Goal: Task Accomplishment & Management: Manage account settings

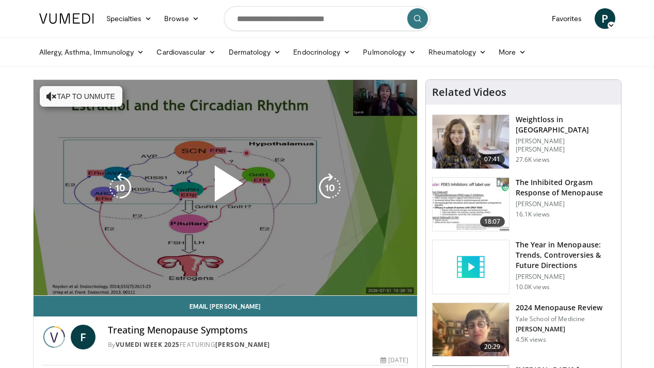
click at [84, 91] on button "Tap to unmute" at bounding box center [81, 96] width 83 height 21
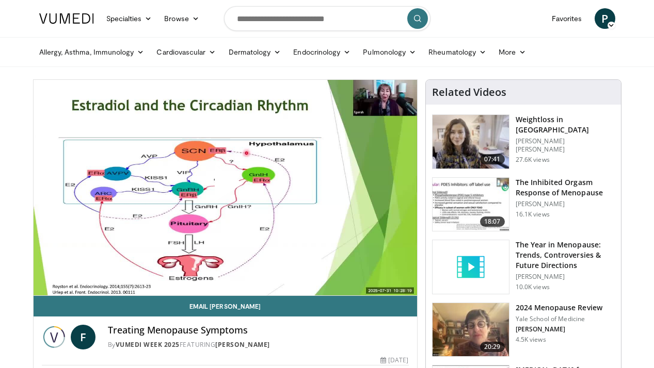
click at [225, 188] on span "Video Player" at bounding box center [225, 188] width 0 height 0
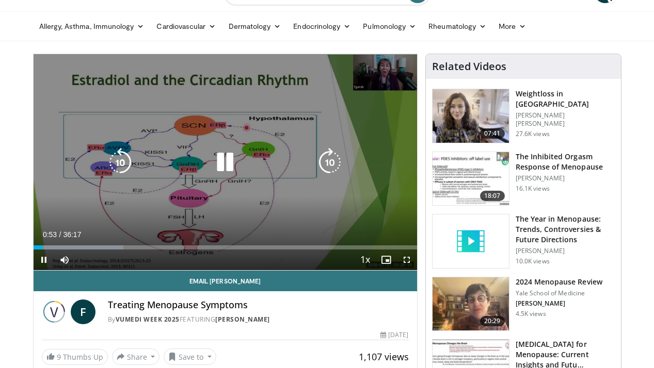
scroll to position [30, 0]
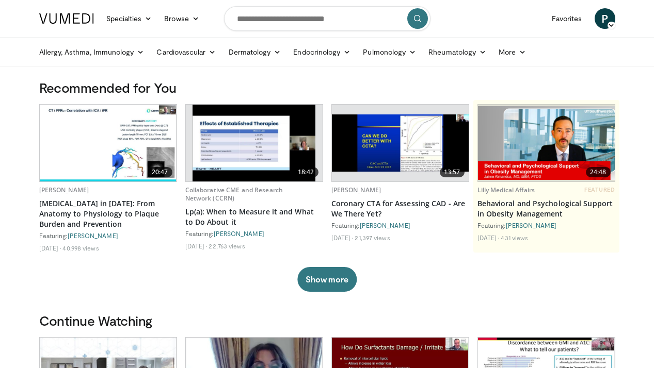
click at [610, 23] on icon at bounding box center [610, 25] width 7 height 7
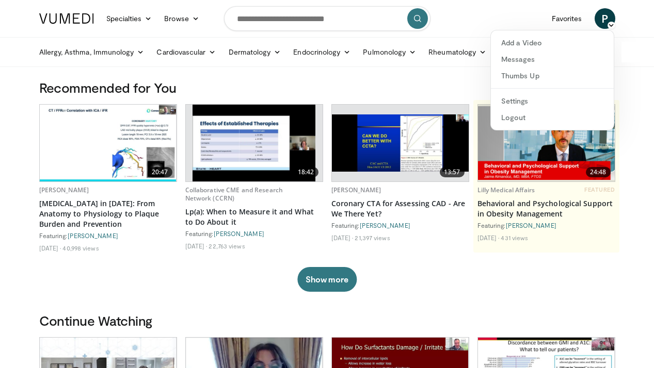
click at [604, 16] on span "P" at bounding box center [604, 18] width 21 height 21
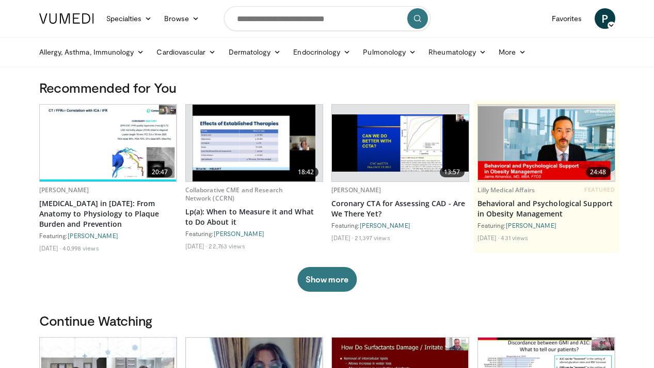
click at [604, 16] on span "P" at bounding box center [604, 18] width 21 height 21
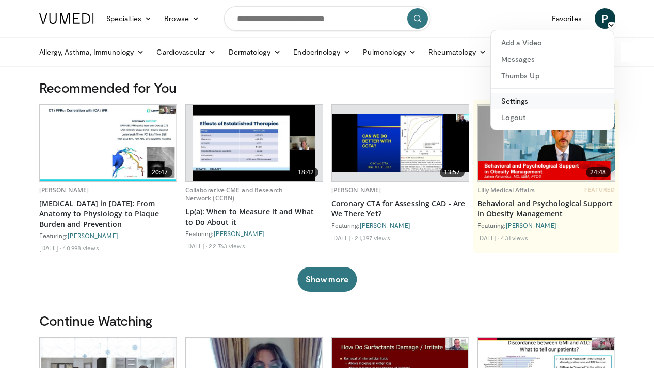
click at [526, 100] on link "Settings" at bounding box center [552, 101] width 123 height 17
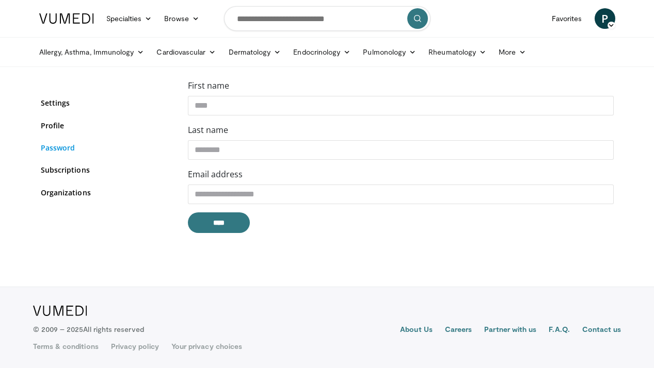
click at [67, 150] on link "Password" at bounding box center [107, 147] width 132 height 11
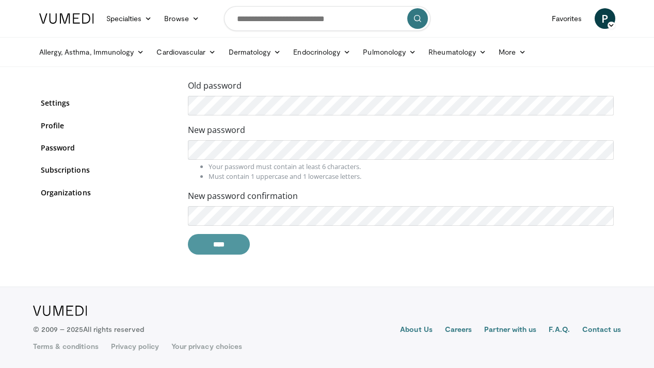
click at [225, 245] on input "****" at bounding box center [219, 244] width 62 height 21
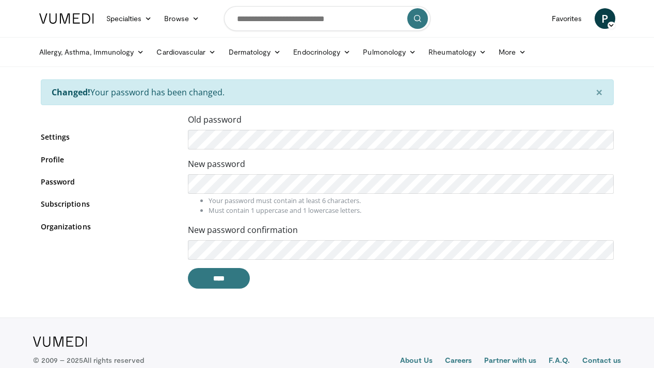
click at [324, 221] on form "Old password New password Your password must contain at least 6 characters. Mus…" at bounding box center [401, 200] width 426 height 175
click at [212, 277] on input "****" at bounding box center [219, 278] width 62 height 21
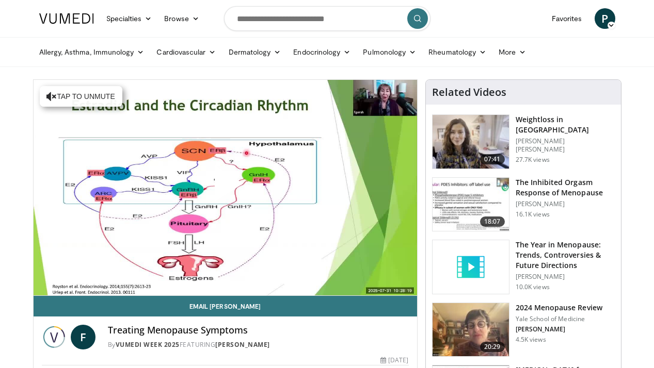
click at [610, 25] on icon at bounding box center [610, 25] width 7 height 7
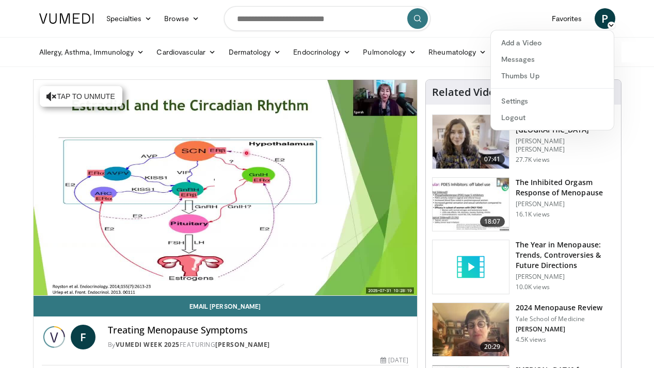
click at [629, 38] on div "Allergy, [MEDICAL_DATA], Immunology [MEDICAL_DATA] [DEMOGRAPHIC_DATA] Dermatiti…" at bounding box center [327, 52] width 654 height 30
